Goal: Find specific page/section: Find specific page/section

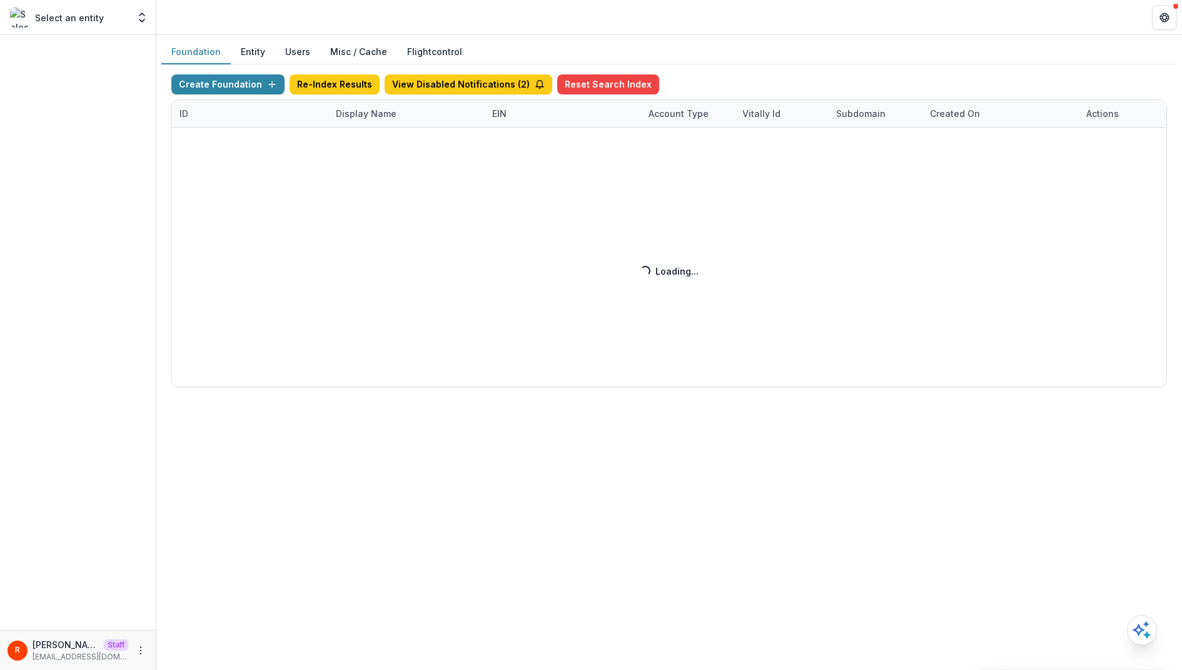
click at [228, 119] on div "Create Foundation Re-Index Results View Disabled Notifications ( 2 ) Reset Sear…" at bounding box center [669, 230] width 996 height 313
click at [216, 118] on div "Create Foundation Re-Index Results View Disabled Notifications ( 2 ) Reset Sear…" at bounding box center [669, 230] width 996 height 313
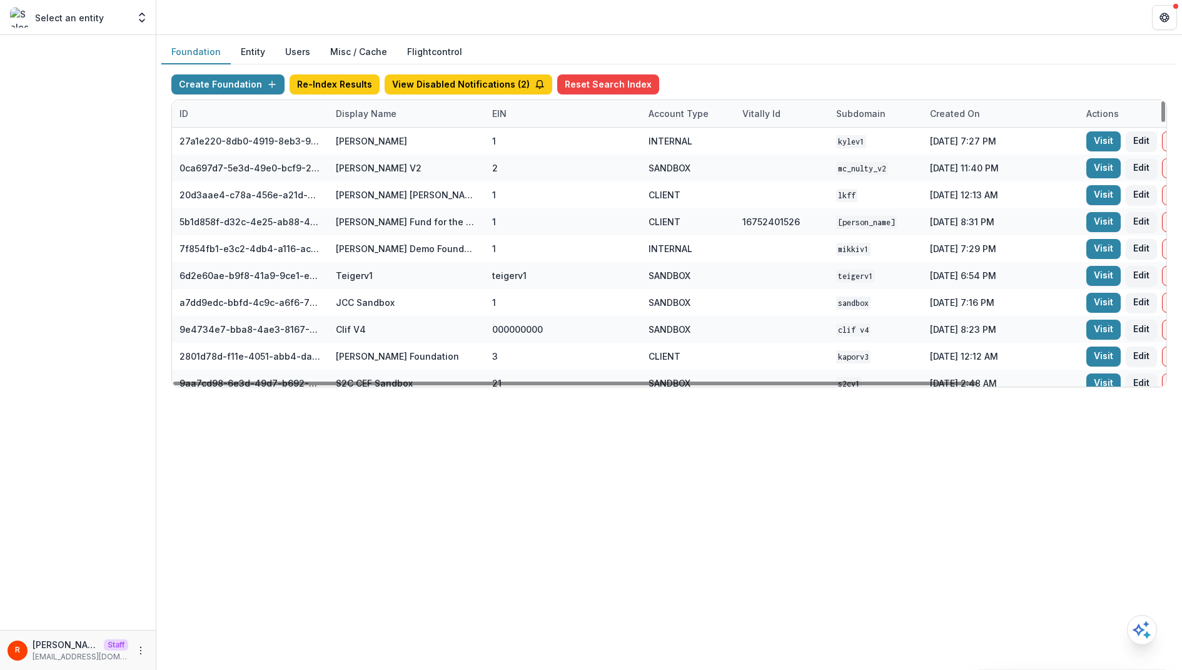
click at [201, 118] on div "ID" at bounding box center [250, 113] width 156 height 27
click at [211, 138] on input at bounding box center [249, 141] width 150 height 20
paste input "**********"
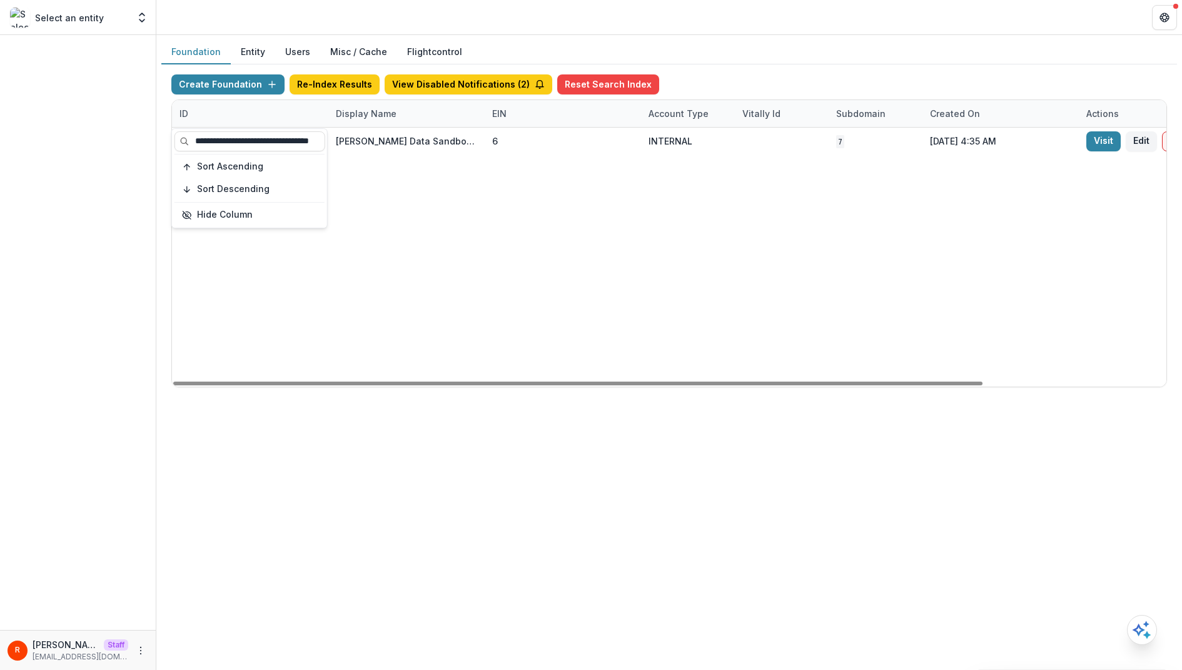
type input "**********"
click at [399, 177] on div "85791df0-215f-4fbf-90c2-d31d1ca84bf3 Frist Data Sandbox [In Dev] 6 INTERNAL 7 S…" at bounding box center [782, 257] width 1220 height 259
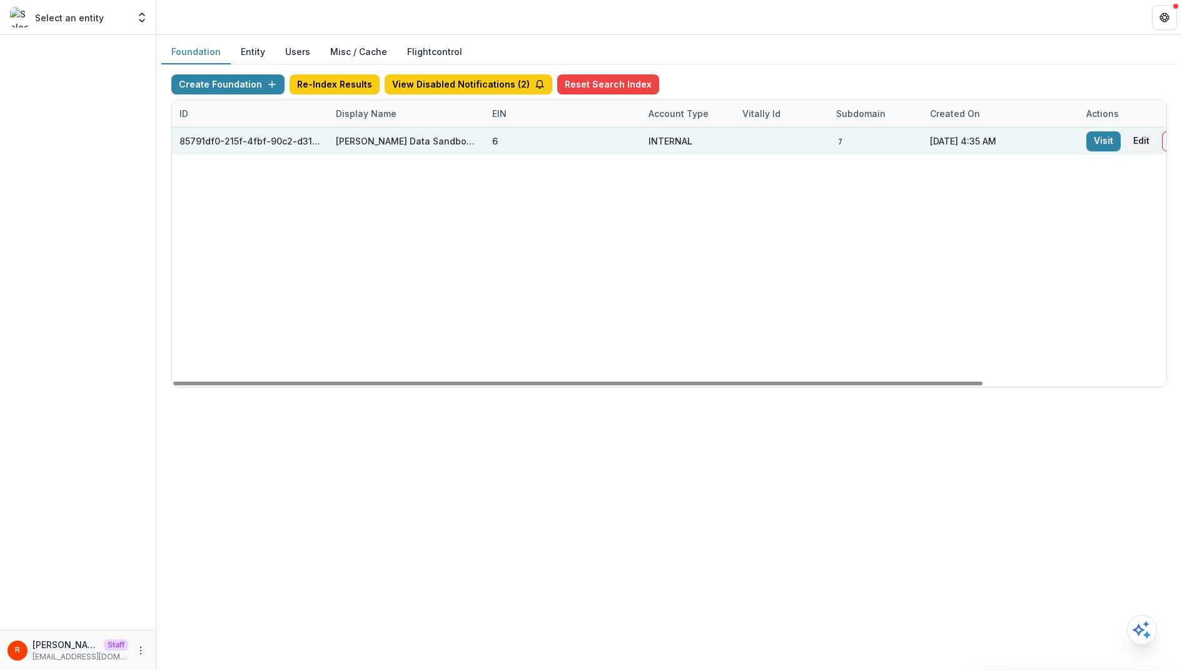
click at [275, 143] on div "85791df0-215f-4fbf-90c2-d31d1ca84bf3" at bounding box center [249, 140] width 141 height 13
copy div "85791df0-215f-4fbf-90c2-d31d1ca84bf3"
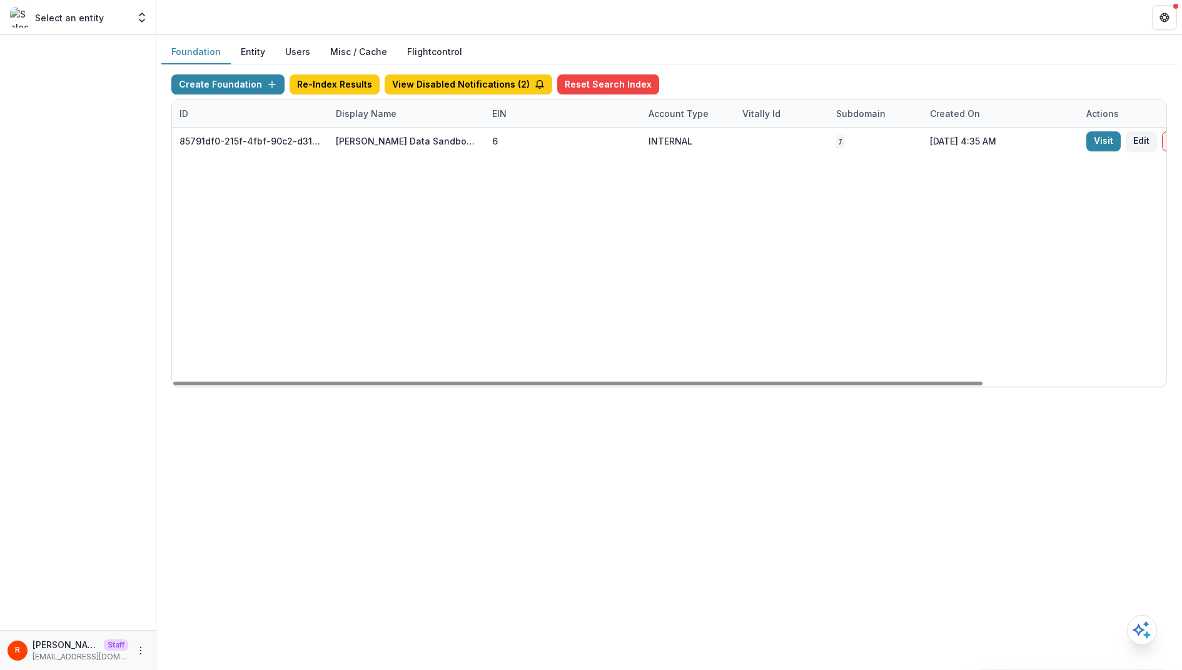
click at [235, 116] on div "ID" at bounding box center [250, 113] width 156 height 27
click at [235, 134] on input "**********" at bounding box center [249, 141] width 150 height 20
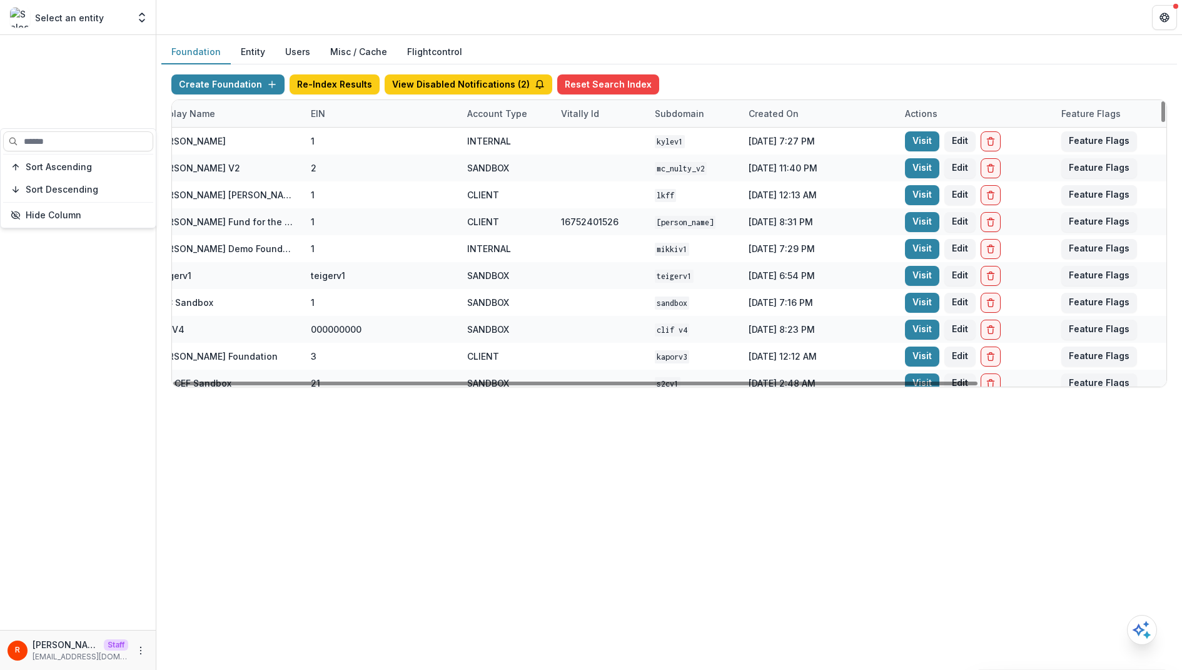
scroll to position [0, 224]
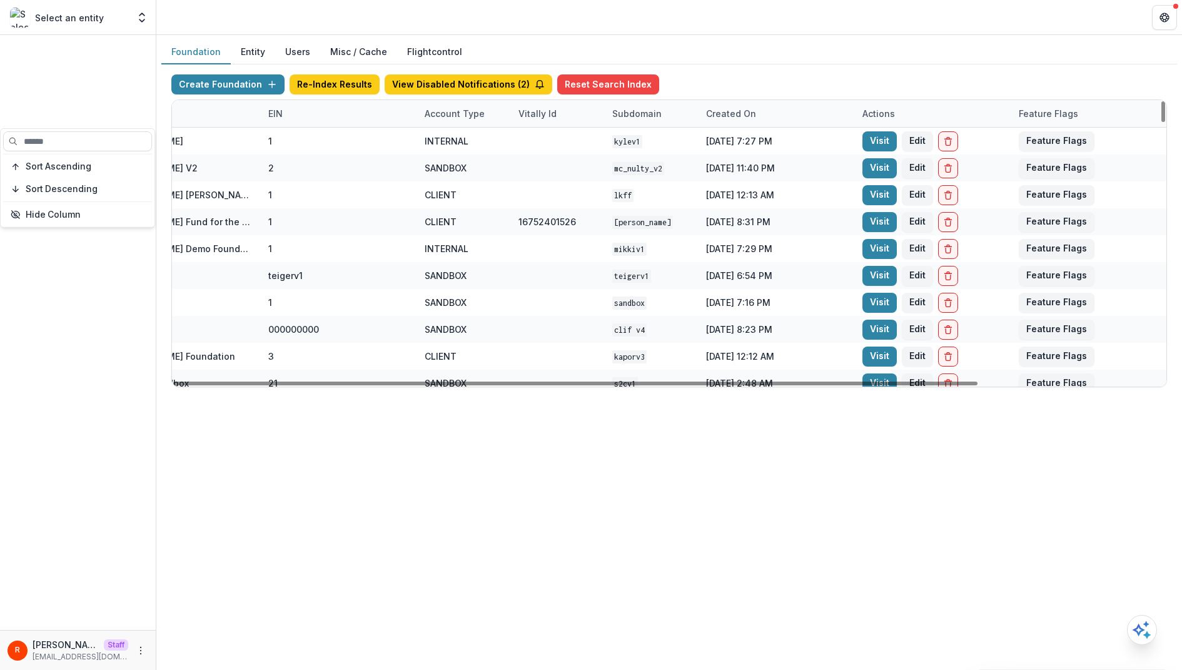
click at [732, 116] on div "Created on" at bounding box center [731, 113] width 65 height 13
click at [746, 186] on span "Sort Descending" at bounding box center [759, 189] width 73 height 11
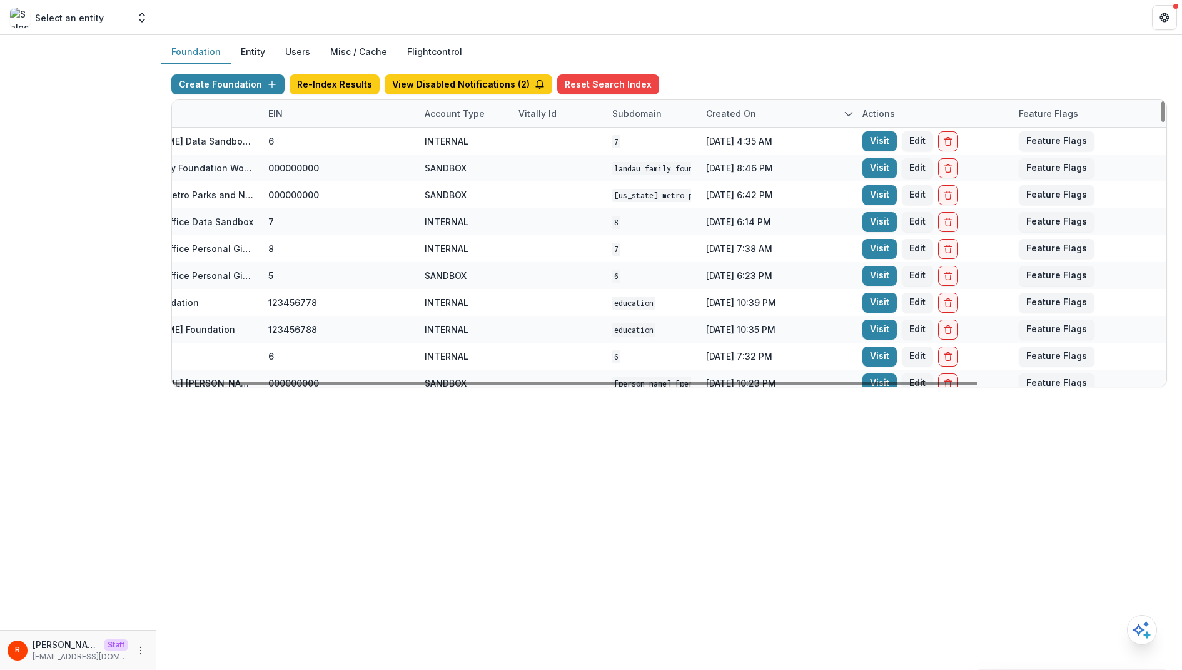
click at [748, 46] on div "Foundation Entity Users Misc / Cache Flightcontrol" at bounding box center [669, 52] width 1016 height 24
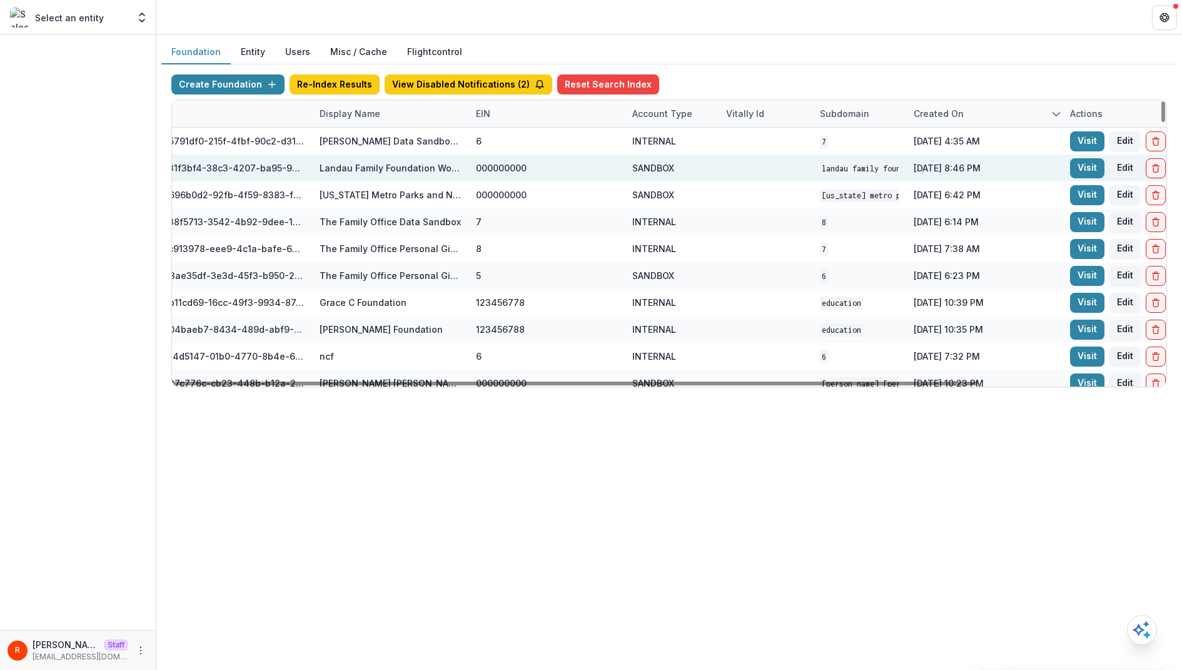
scroll to position [0, 0]
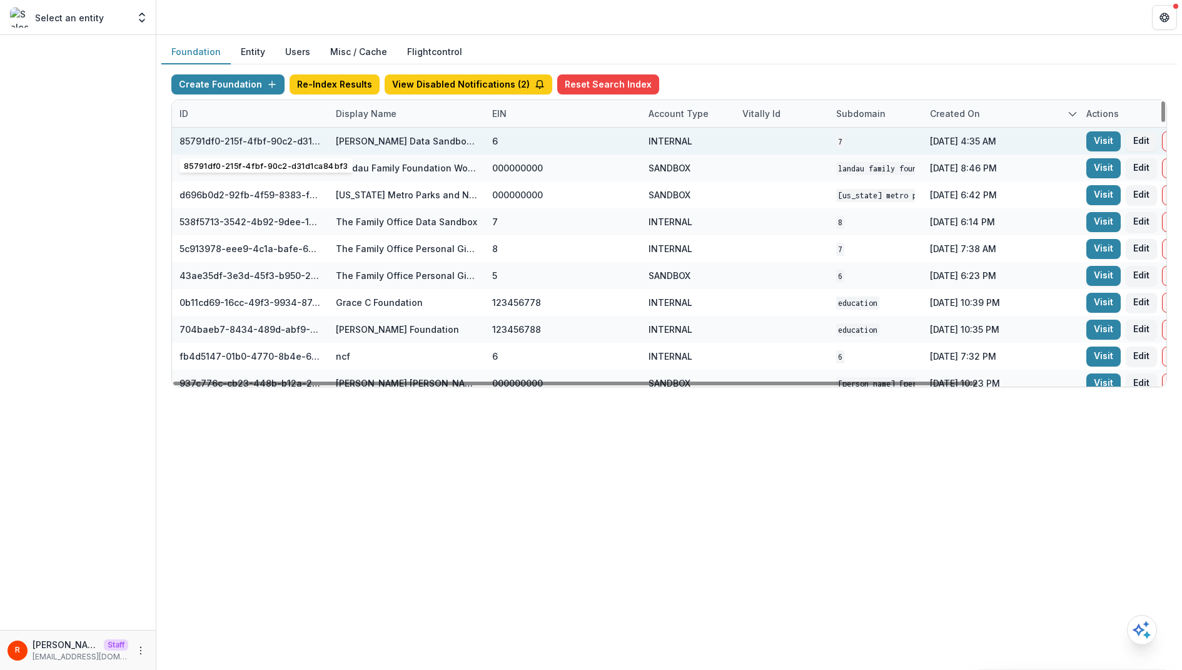
click at [223, 143] on div "85791df0-215f-4fbf-90c2-d31d1ca84bf3" at bounding box center [249, 140] width 141 height 13
copy div "85791df0-215f-4fbf-90c2-d31d1ca84bf3"
click at [386, 147] on div "[PERSON_NAME] Data Sandbox [In Dev]" at bounding box center [406, 141] width 141 height 27
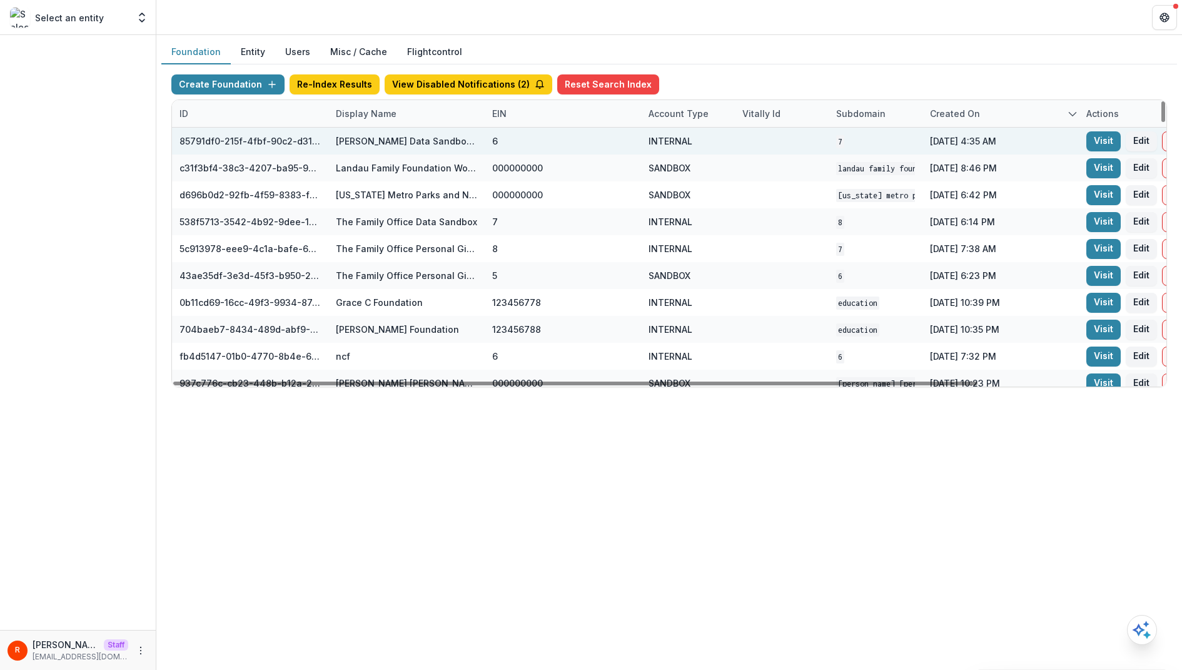
click at [386, 147] on div "[PERSON_NAME] Data Sandbox [In Dev]" at bounding box center [406, 141] width 141 height 27
copy div "[PERSON_NAME] Data Sandbox [In Dev]"
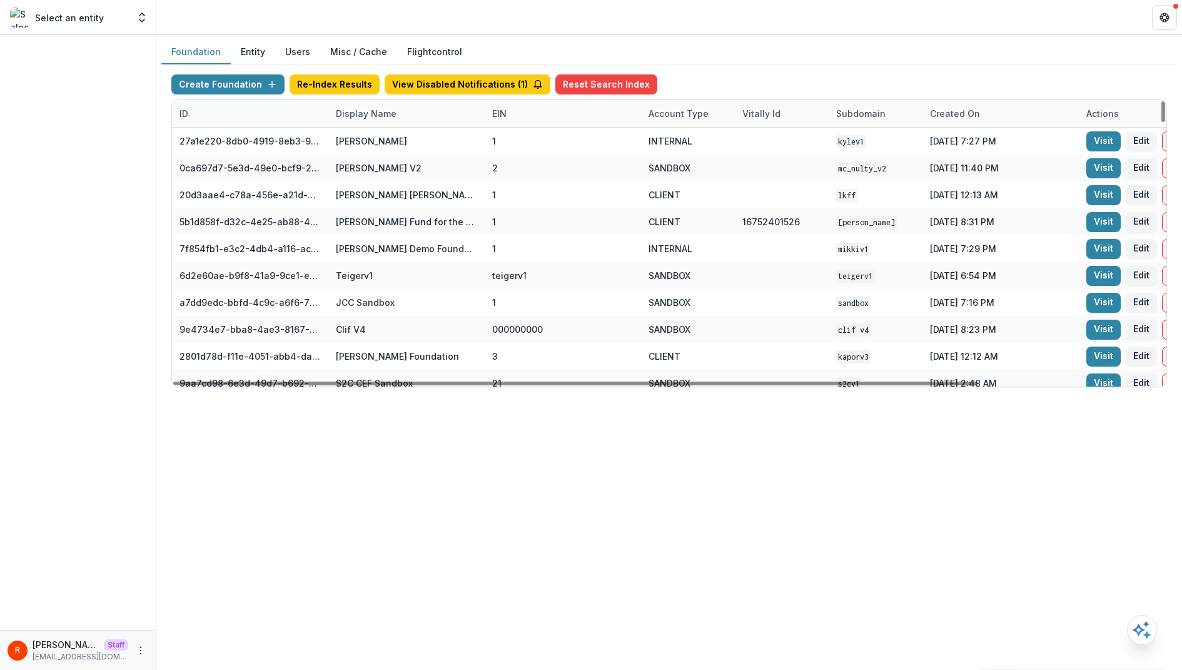
click at [947, 111] on div "Created on" at bounding box center [954, 113] width 65 height 13
click at [964, 184] on span "Sort Descending" at bounding box center [983, 189] width 73 height 11
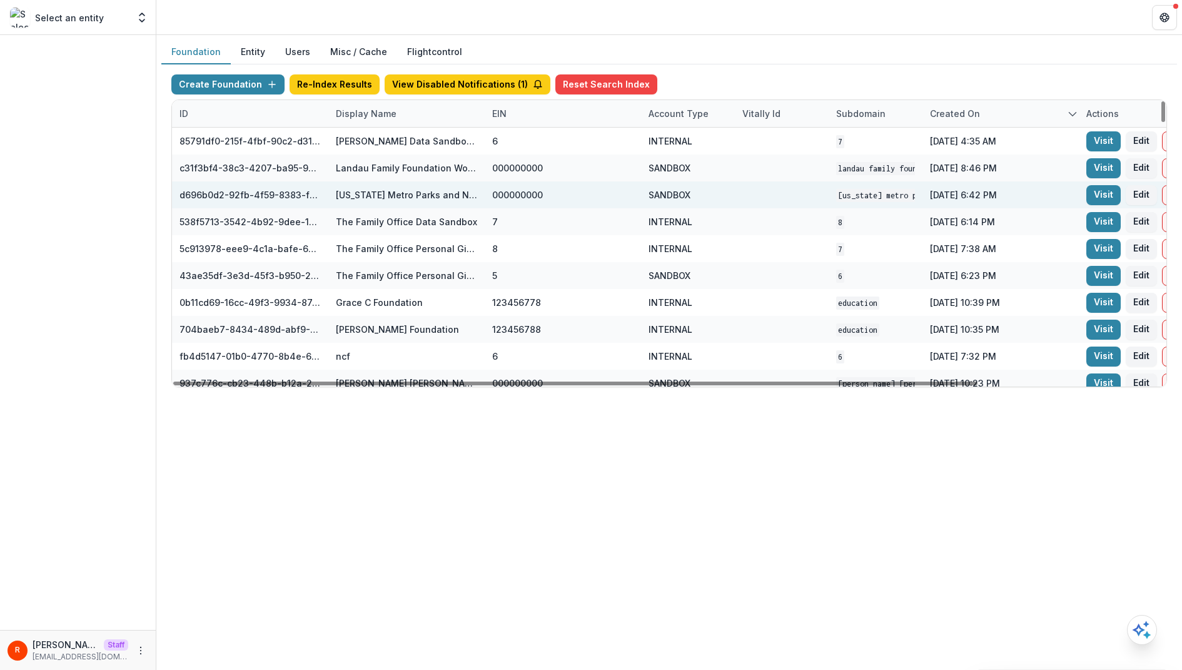
click at [852, 184] on div "Oregon Metro Parks and Nature Workflow Sandbox" at bounding box center [875, 194] width 79 height 27
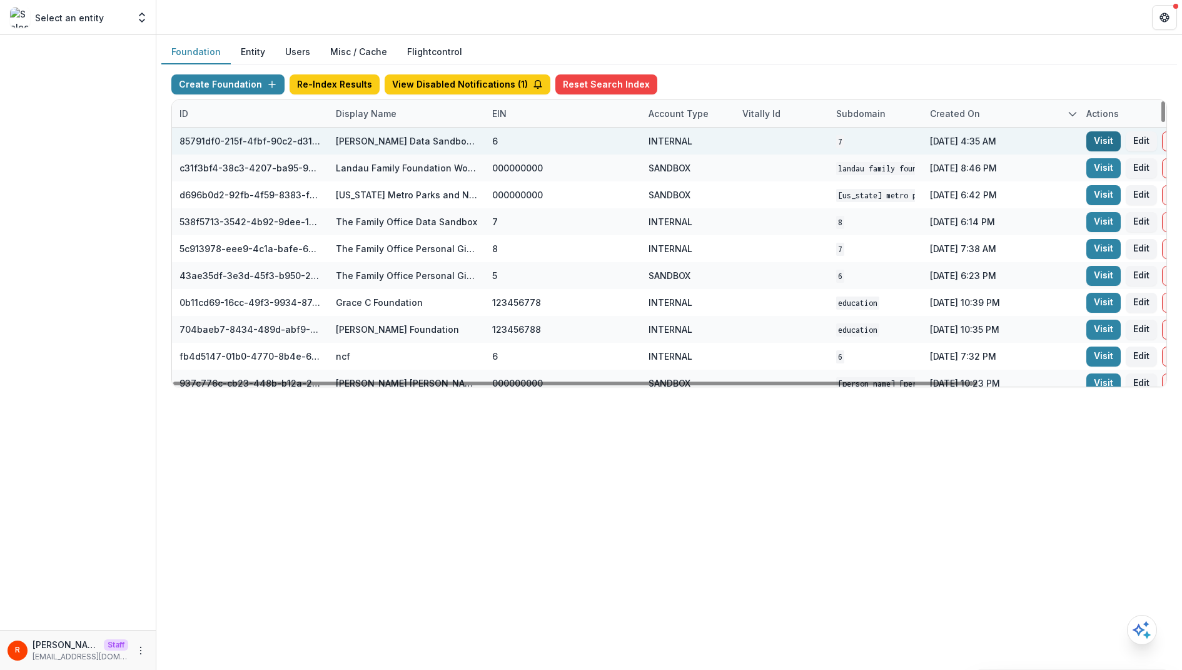
click at [1112, 139] on link "Visit" at bounding box center [1103, 141] width 34 height 20
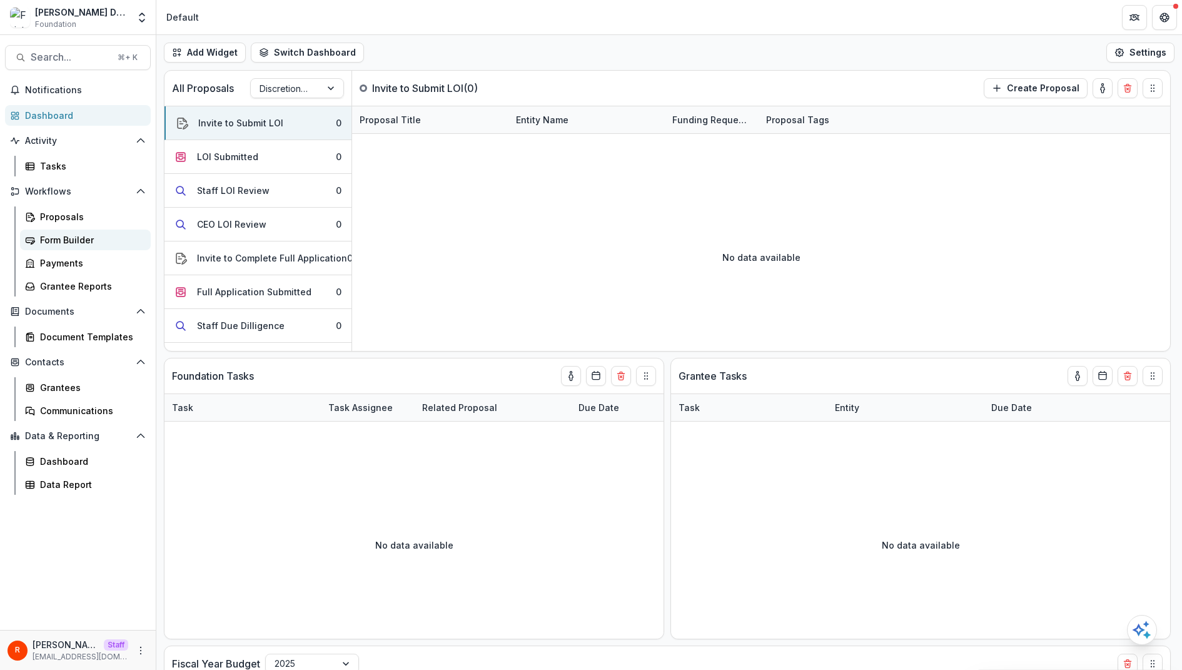
click at [96, 238] on div "Form Builder" at bounding box center [90, 239] width 101 height 13
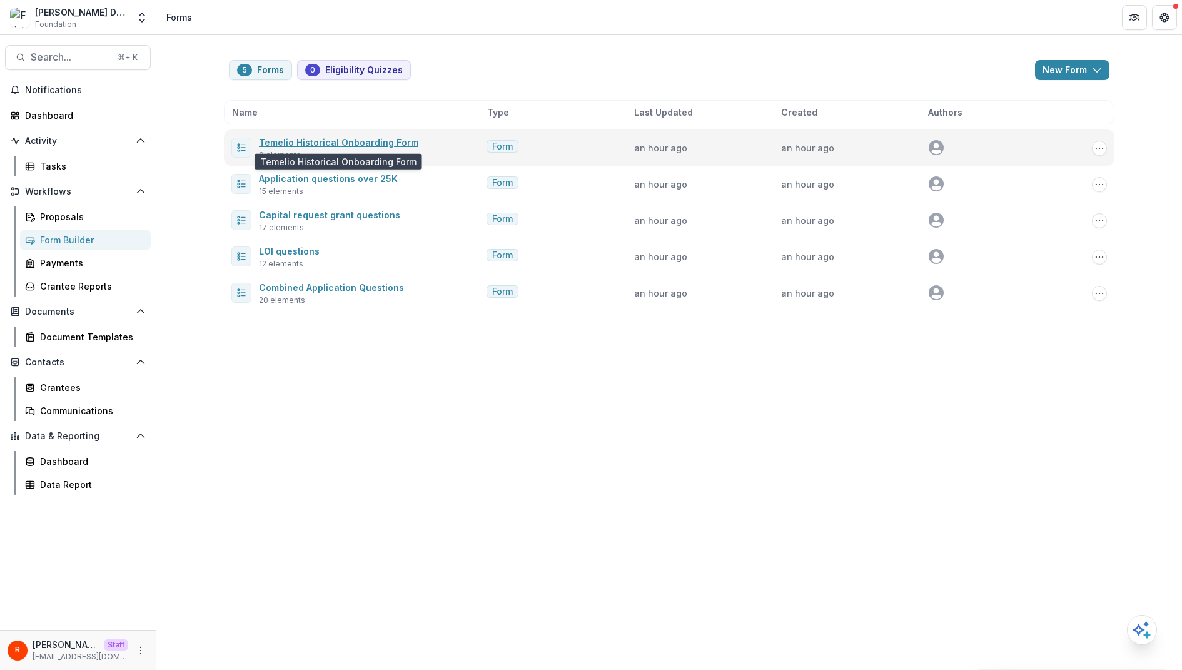
click at [373, 137] on link "Temelio Historical Onboarding Form" at bounding box center [338, 142] width 159 height 11
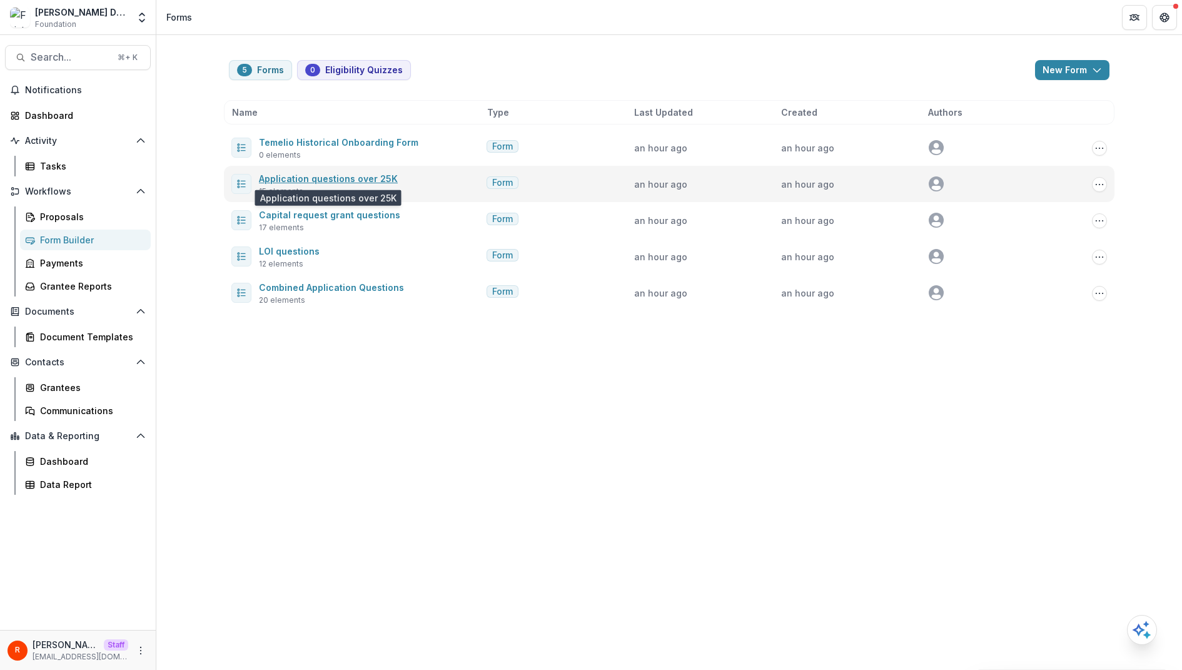
click at [368, 176] on link "Application questions over 25K" at bounding box center [328, 178] width 139 height 11
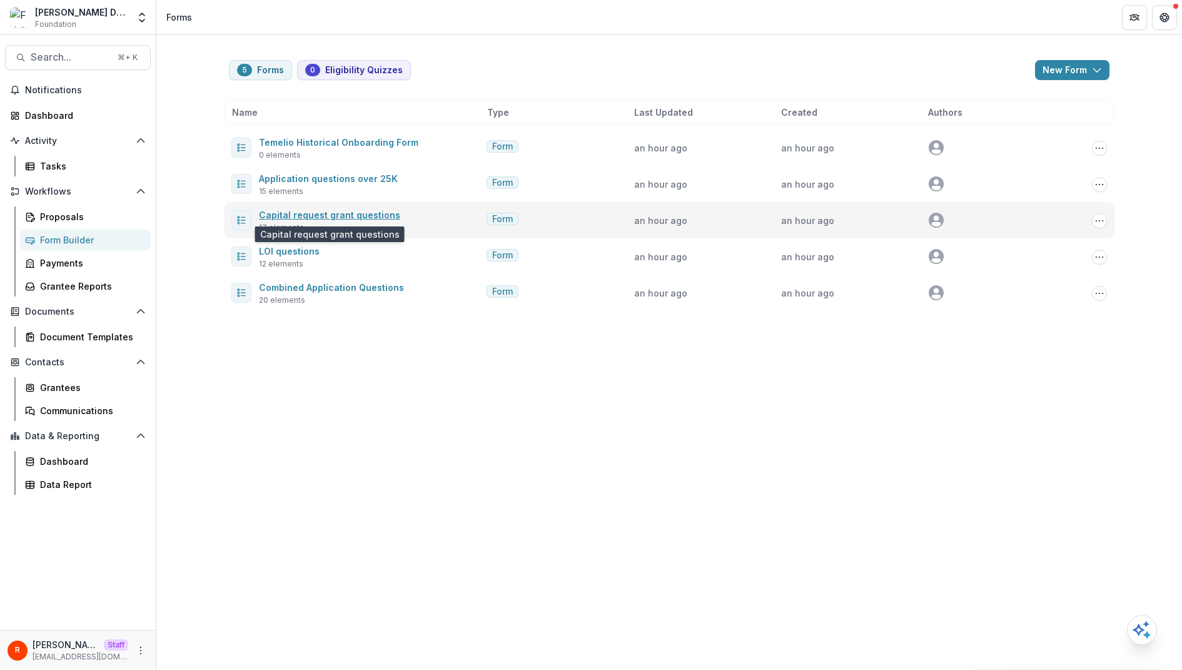
click at [364, 212] on link "Capital request grant questions" at bounding box center [329, 215] width 141 height 11
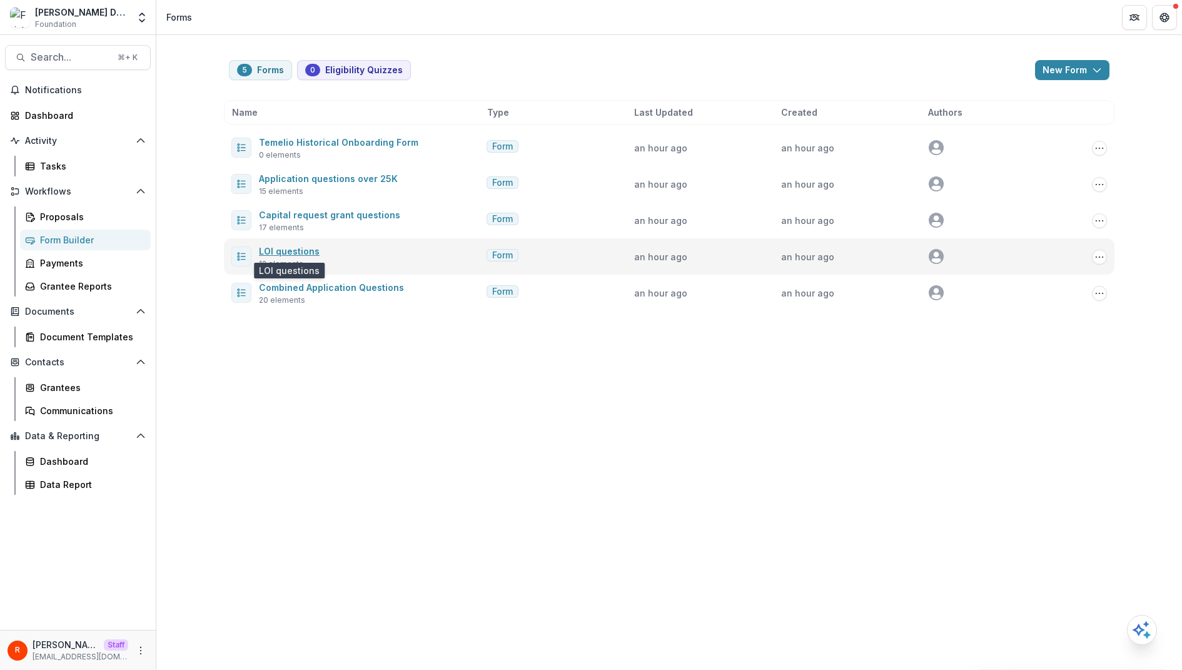
click at [306, 253] on link "LOI questions" at bounding box center [289, 251] width 61 height 11
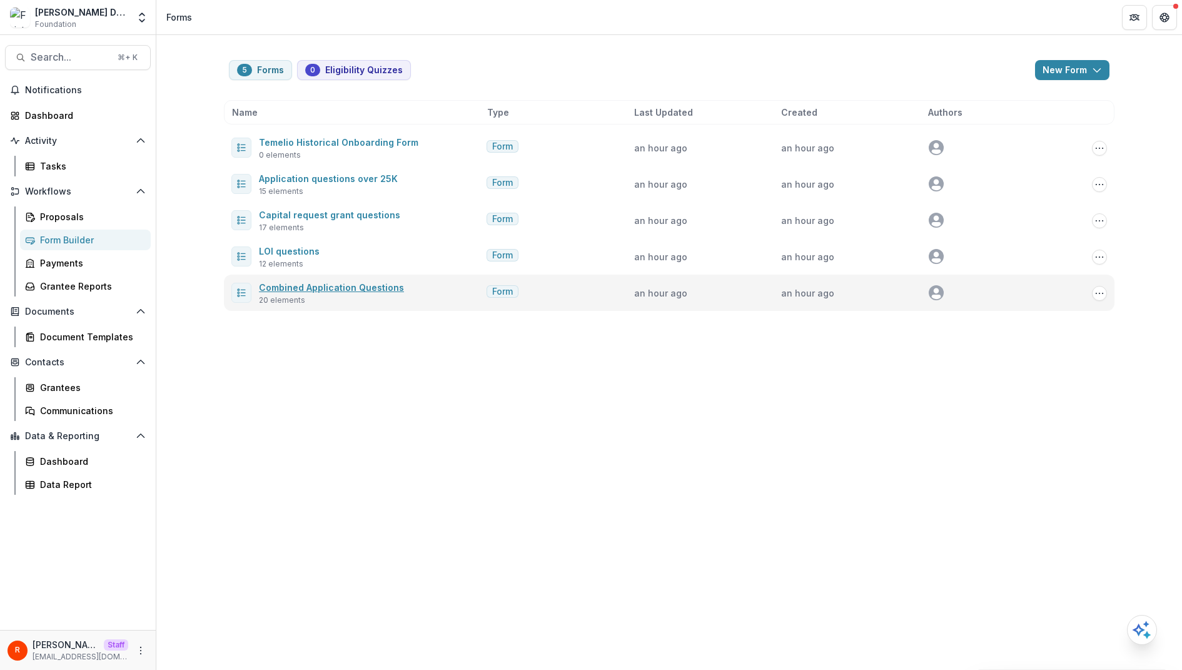
click at [309, 283] on link "Combined Application Questions" at bounding box center [331, 287] width 145 height 11
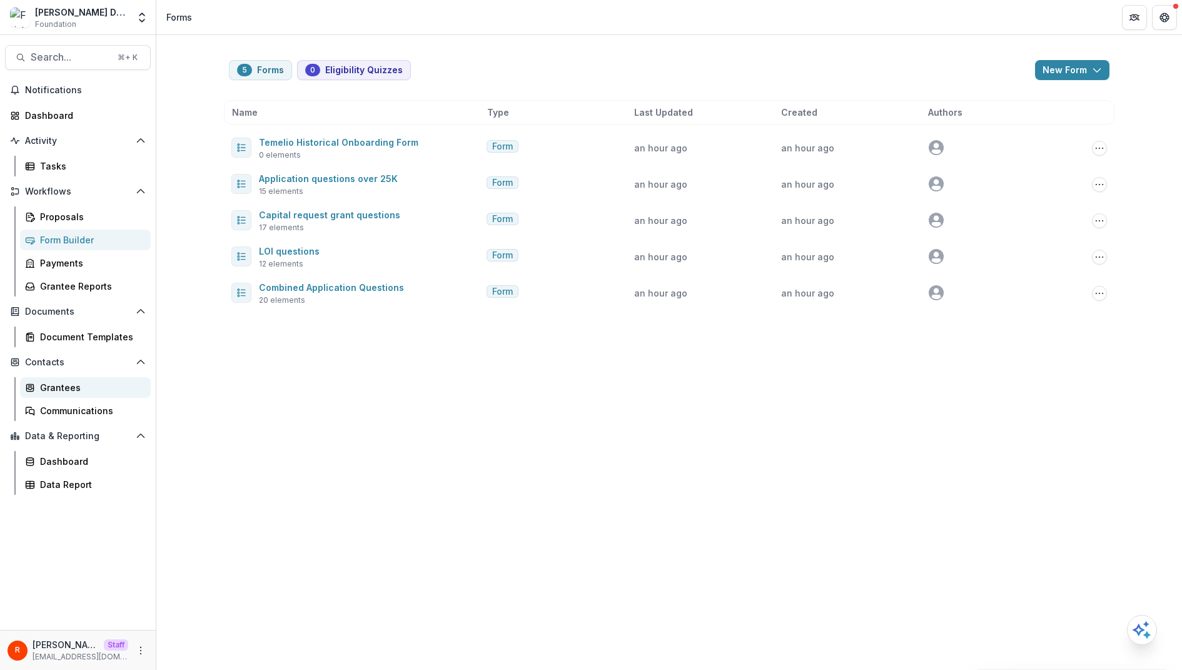
click at [86, 385] on div "Grantees" at bounding box center [90, 387] width 101 height 13
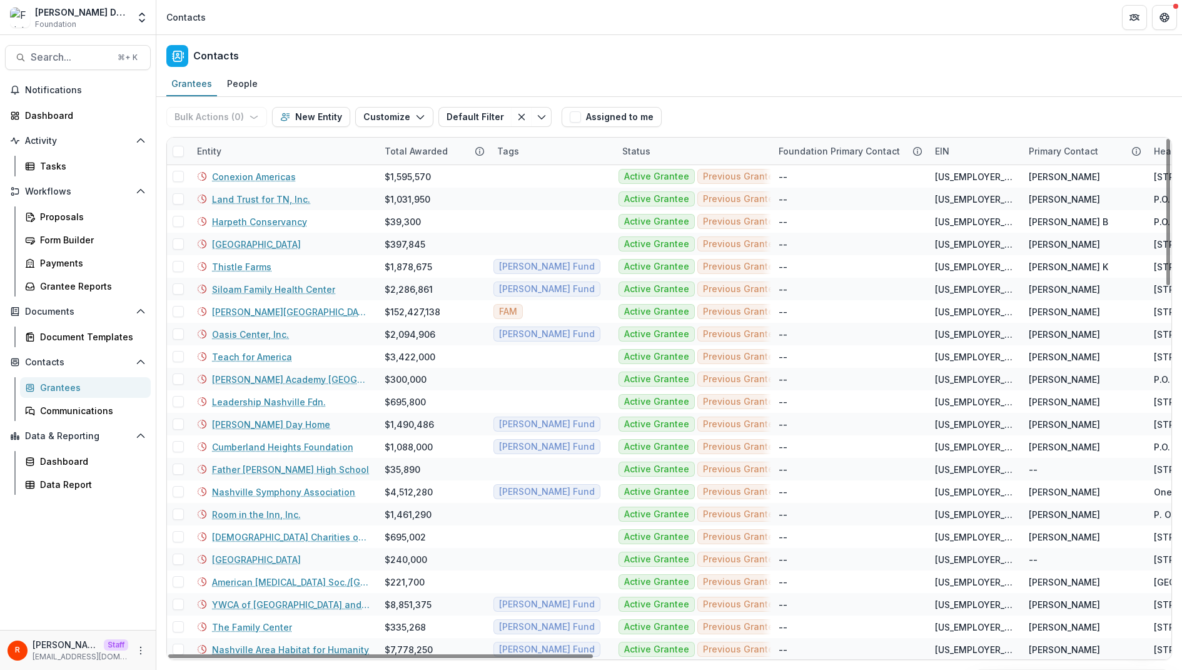
click at [677, 56] on div "Contacts" at bounding box center [669, 53] width 1026 height 37
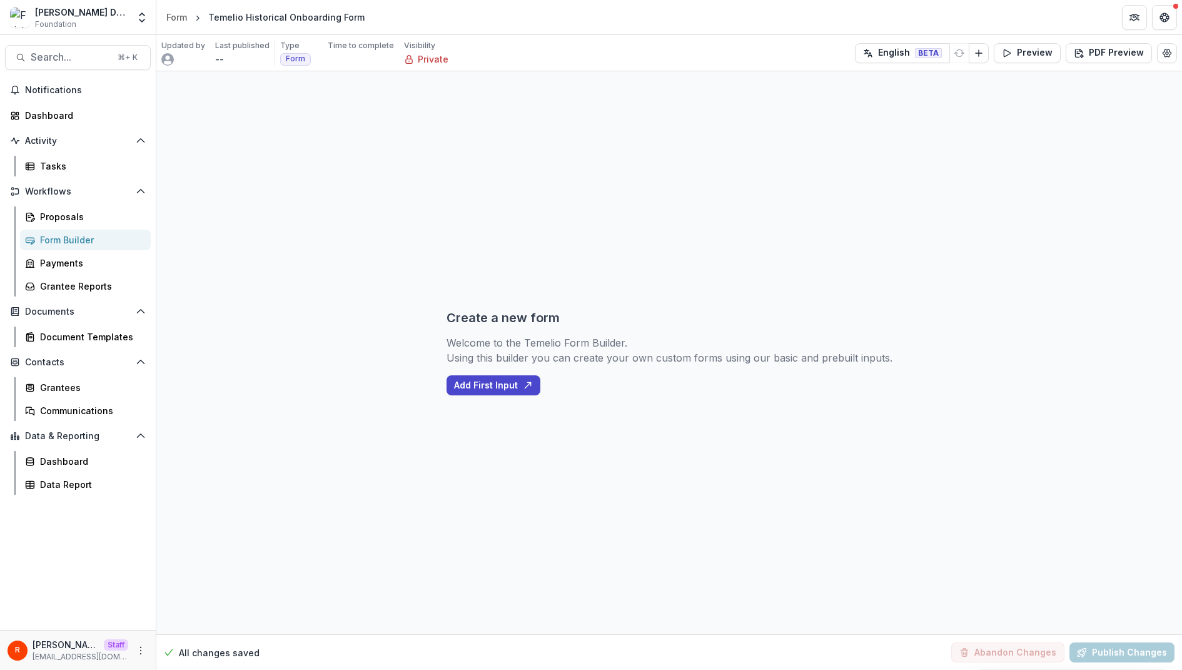
click at [586, 133] on div "Create a new form Welcome to the Temelio Form Builder. Using this builder you c…" at bounding box center [670, 352] width 446 height 563
click at [395, 24] on header "Form Temelio Historical Onboarding Form" at bounding box center [669, 17] width 1026 height 34
copy header "Temelio Historical Onboarding Form"
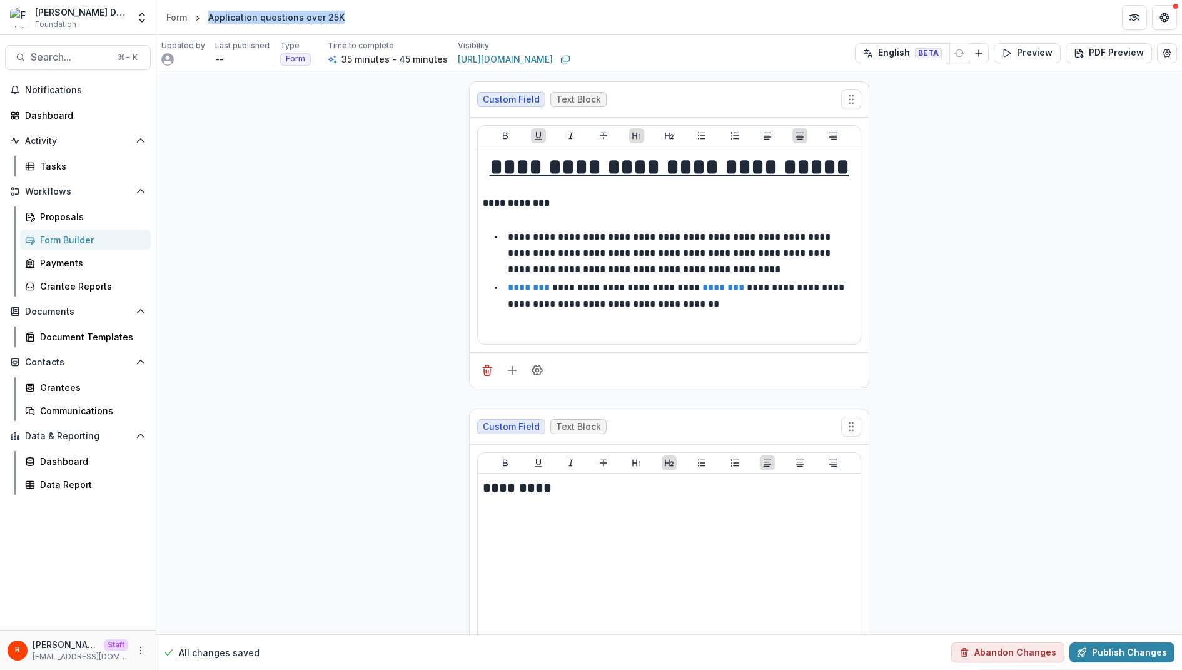
click at [396, 11] on header "Form Application questions over 25K" at bounding box center [669, 17] width 1026 height 34
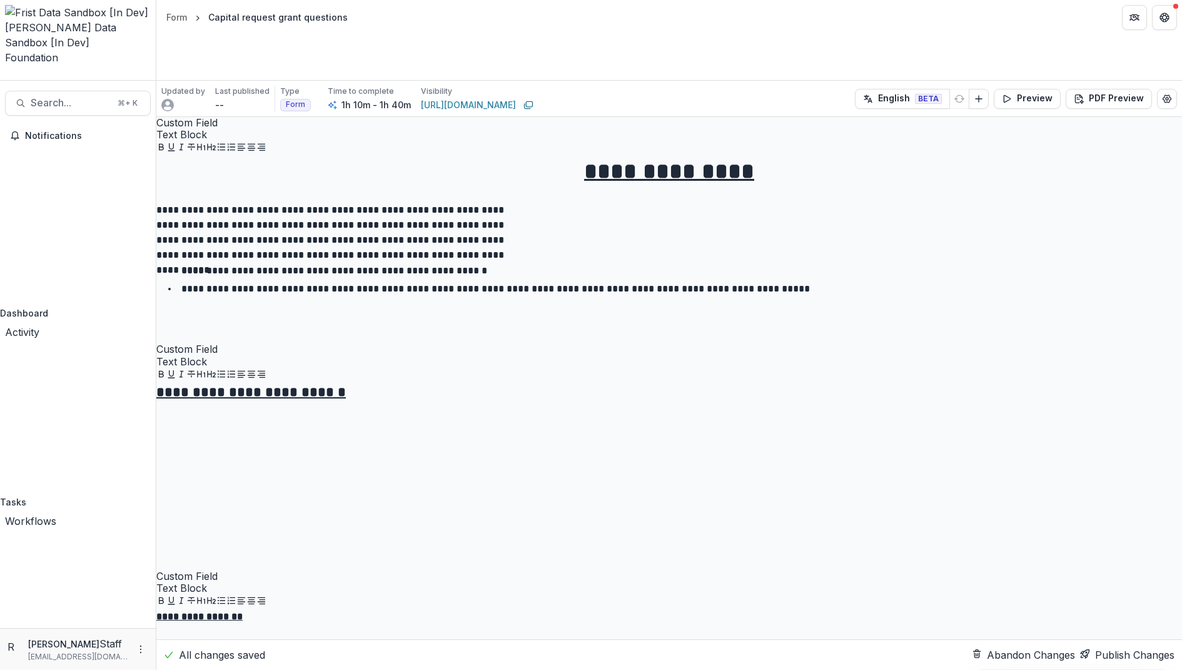
click at [392, 20] on header "Form Capital request grant questions" at bounding box center [669, 17] width 1026 height 34
copy header "Capital request grant questions"
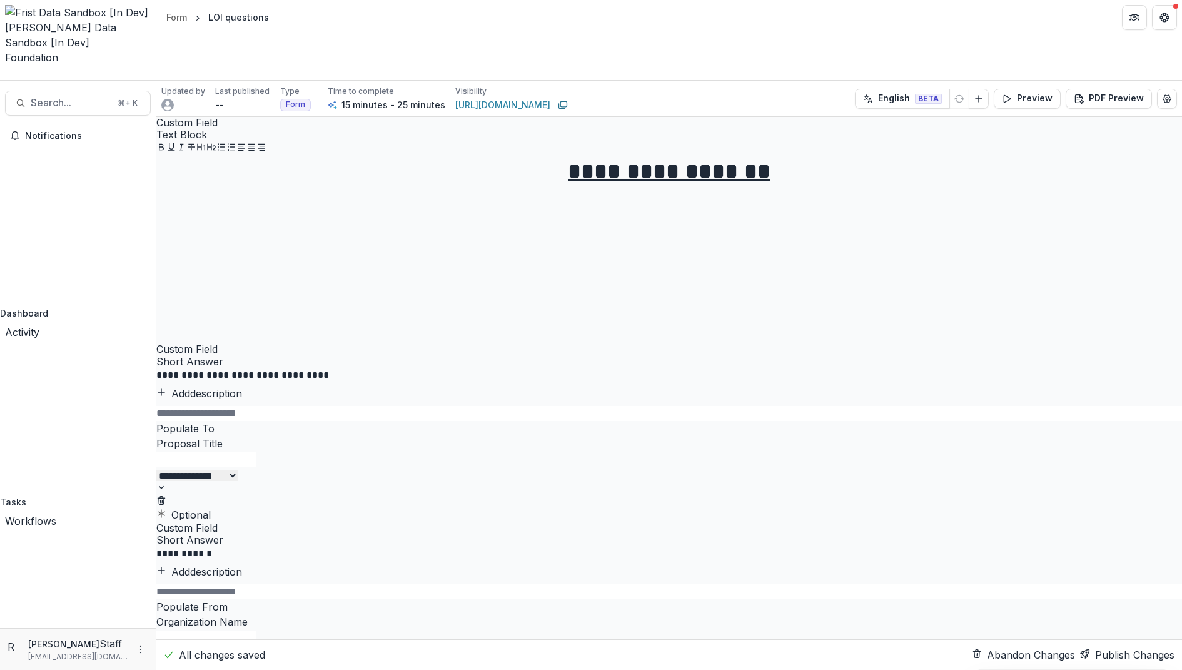
click at [474, 26] on header "Form LOI questions" at bounding box center [669, 17] width 1026 height 34
copy header "LOI questions"
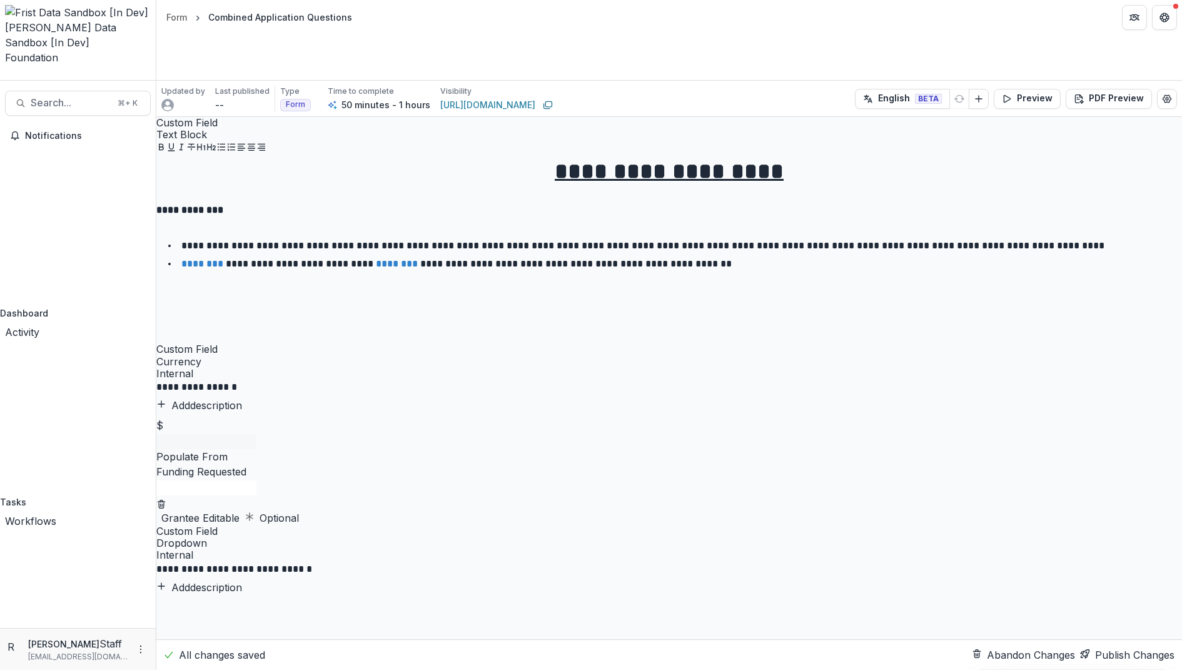
click at [415, 21] on header "Form Combined Application Questions" at bounding box center [669, 17] width 1026 height 34
click at [387, 23] on header "Form Combined Application Questions" at bounding box center [669, 17] width 1026 height 34
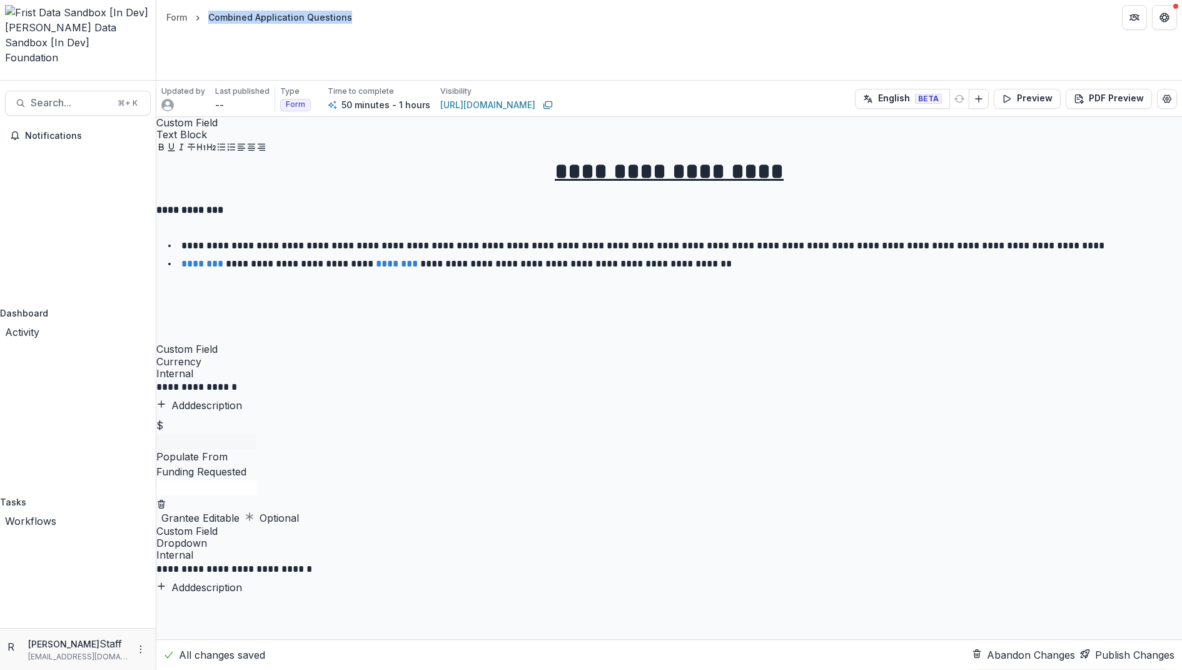
click at [387, 23] on header "Form Combined Application Questions" at bounding box center [669, 17] width 1026 height 34
